Goal: Task Accomplishment & Management: Manage account settings

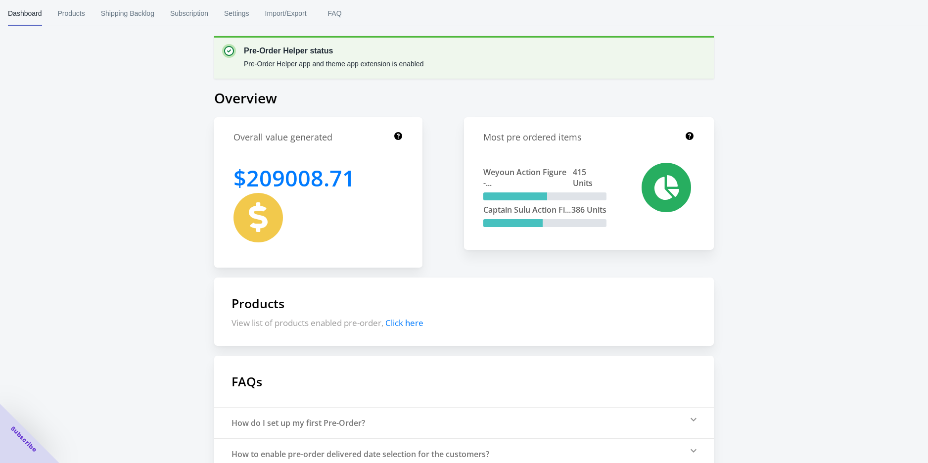
click at [75, 269] on div "Pre-Order Helper status Pre-Order Helper app and theme app extension is enabled…" at bounding box center [464, 281] width 928 height 563
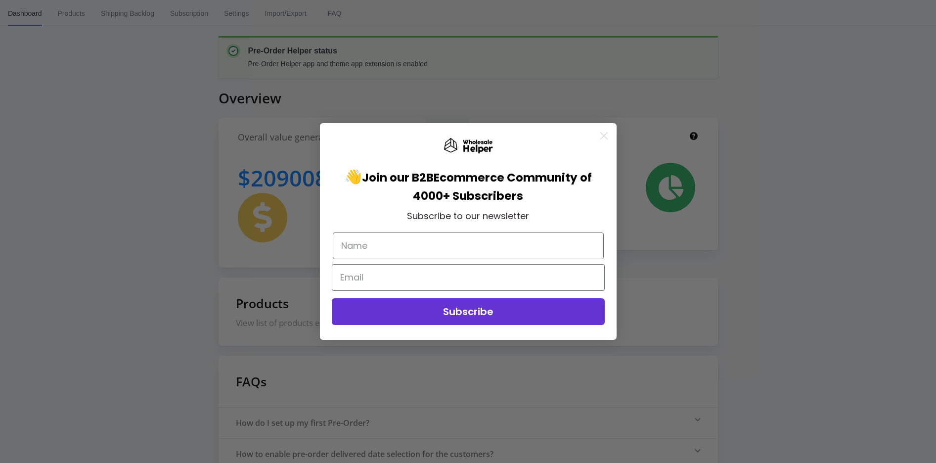
click at [599, 136] on circle "Close dialog" at bounding box center [603, 136] width 16 height 16
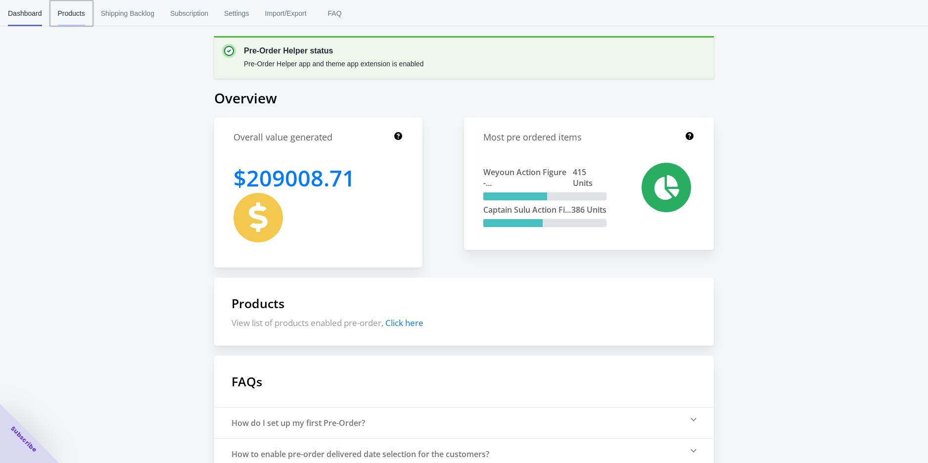
click at [87, 22] on button "Products" at bounding box center [71, 13] width 43 height 26
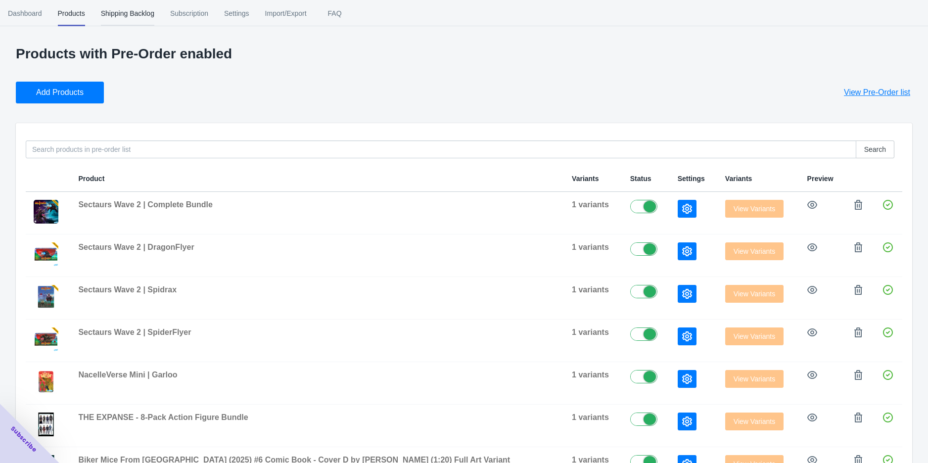
click at [115, 17] on span "Shipping Backlog" at bounding box center [127, 13] width 53 height 26
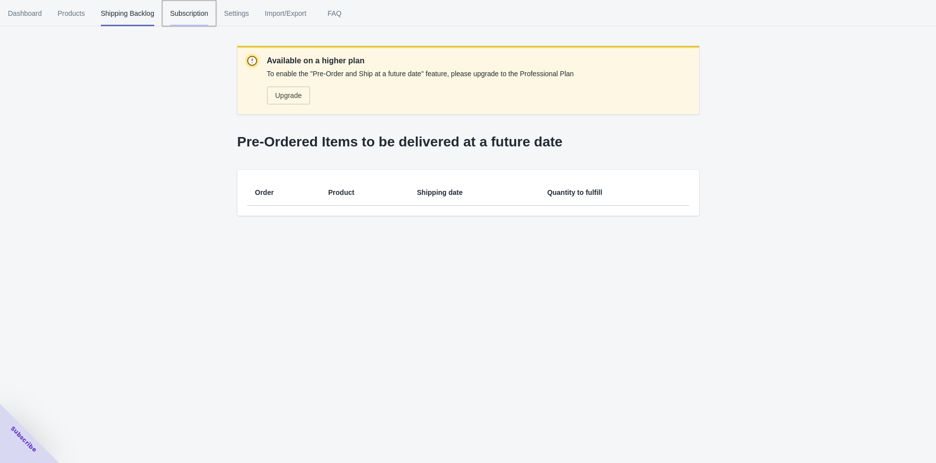
click at [194, 17] on span "Subscription" at bounding box center [189, 13] width 38 height 26
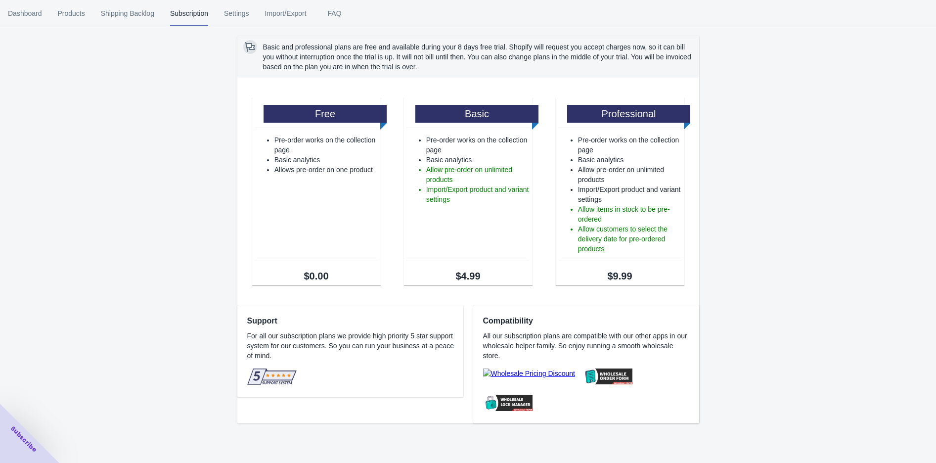
click at [90, 202] on div "Basic and professional plans are free and available during your 8 days free tri…" at bounding box center [468, 216] width 936 height 433
click at [229, 19] on span "Settings" at bounding box center [236, 13] width 25 height 26
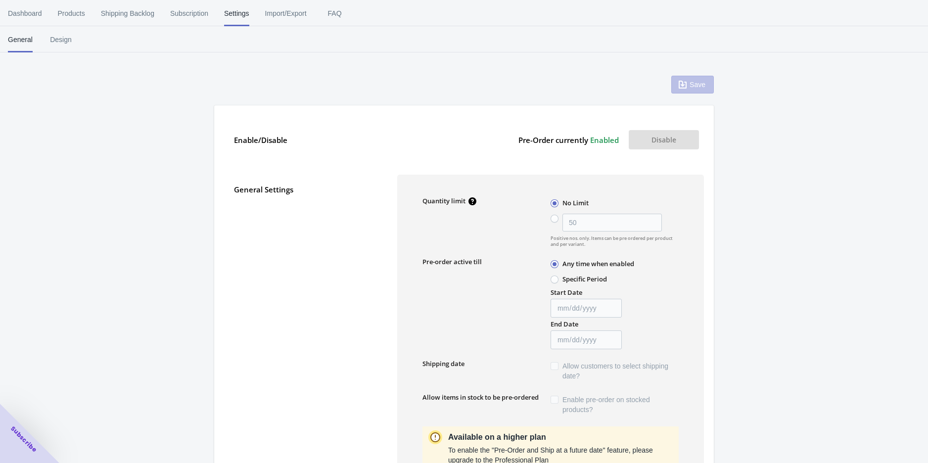
click at [312, 152] on div "Enable/Disable" at bounding box center [310, 140] width 153 height 30
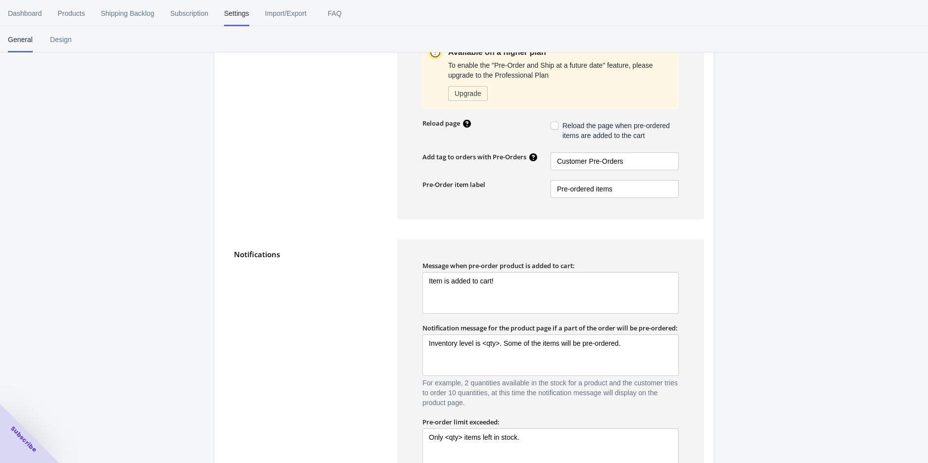
scroll to position [439, 0]
